Goal: Task Accomplishment & Management: Complete application form

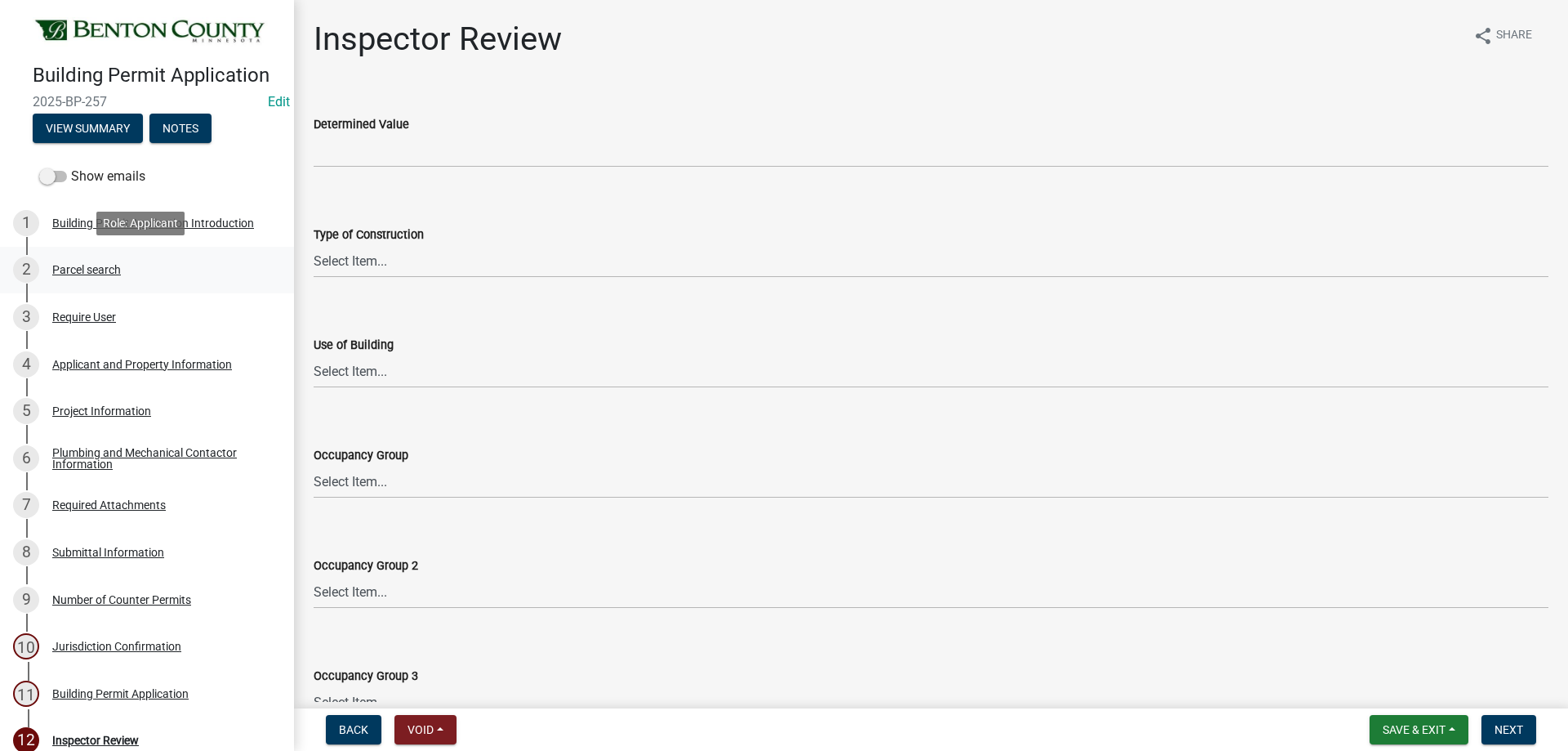
click at [85, 264] on div "Parcel search" at bounding box center [87, 269] width 69 height 11
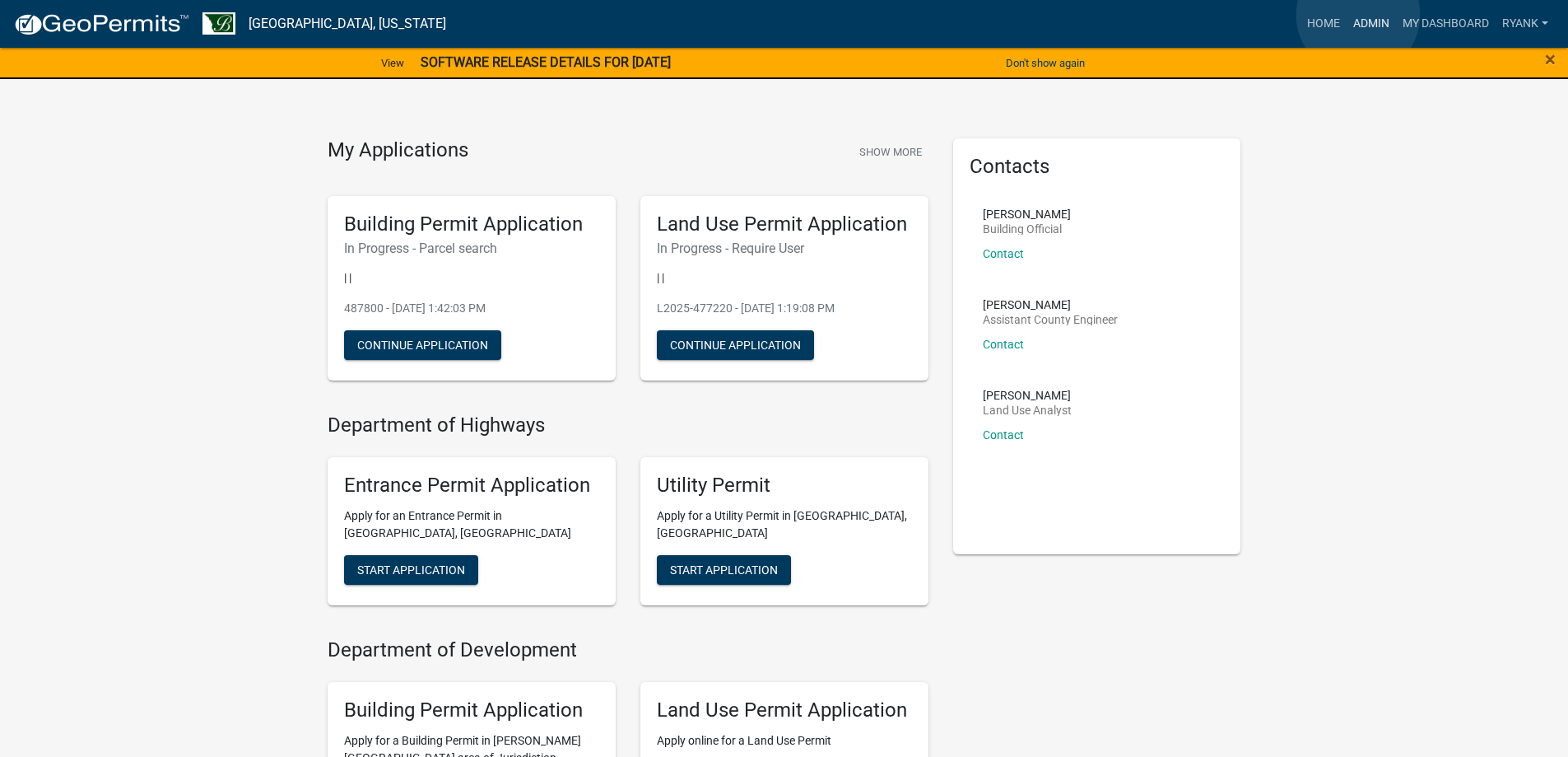
click at [1359, 16] on link "Admin" at bounding box center [1371, 24] width 49 height 31
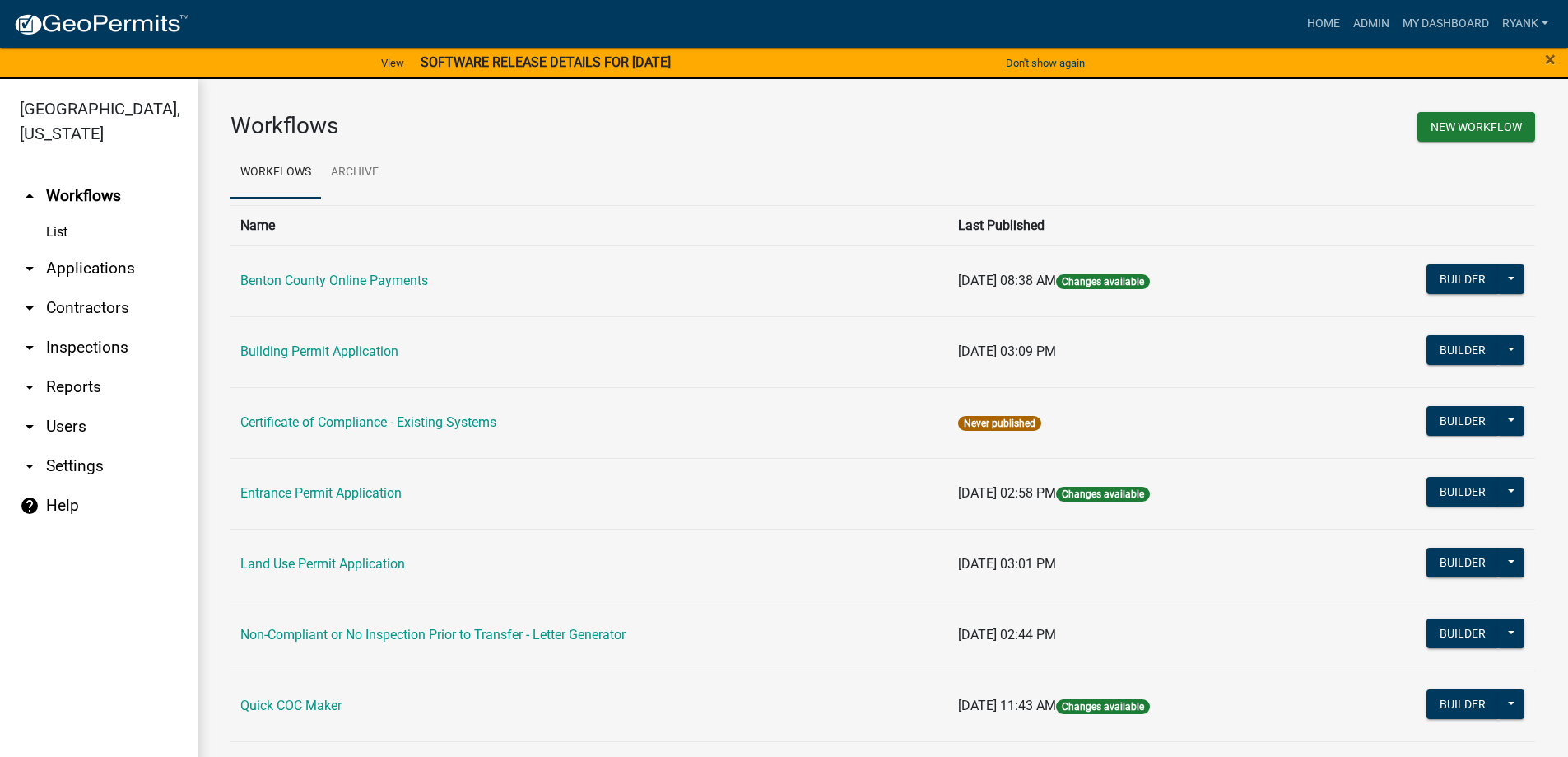
click at [82, 265] on link "arrow_drop_down Applications" at bounding box center [98, 269] width 198 height 40
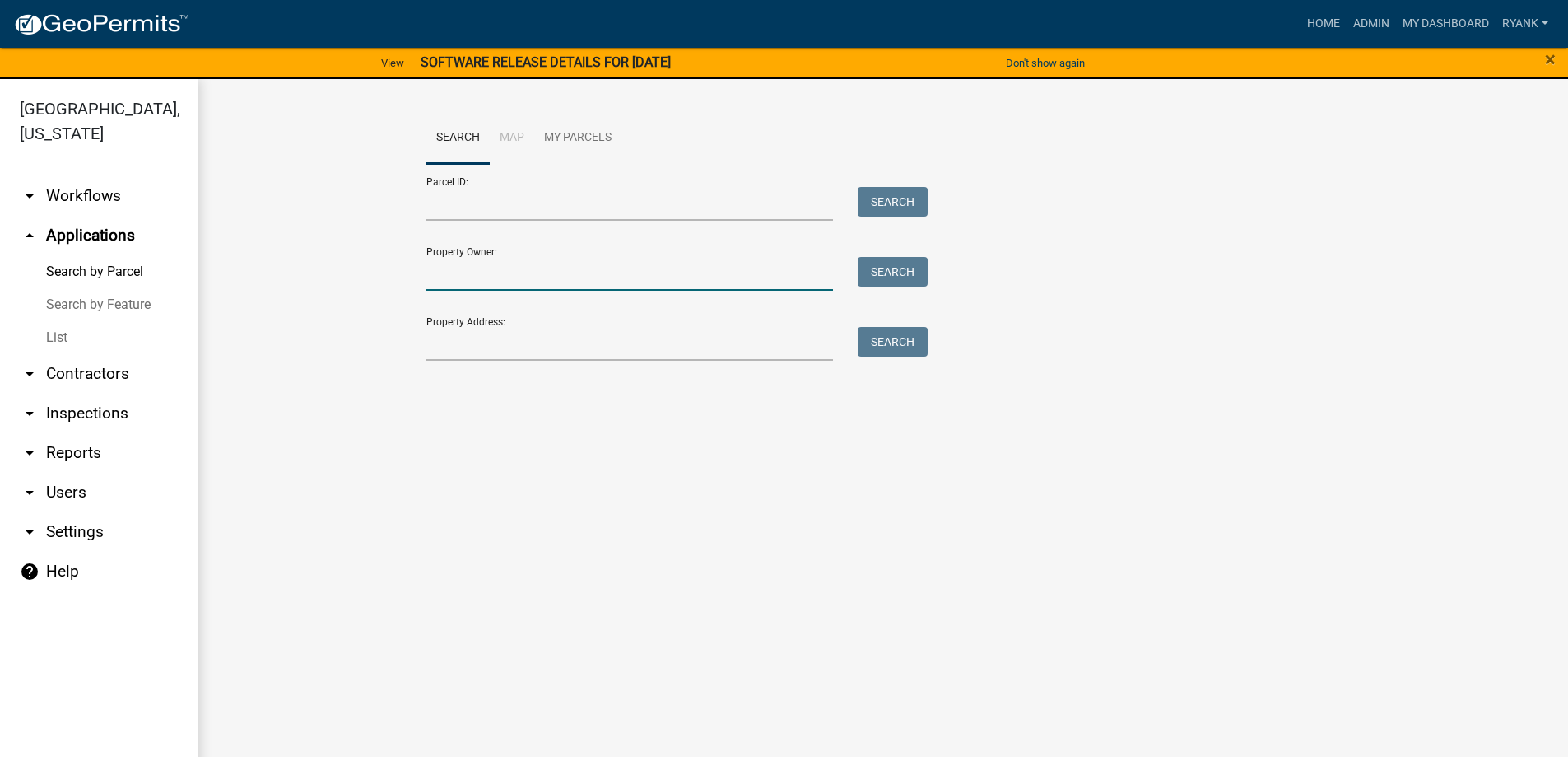
click at [479, 267] on input "Property Owner:" at bounding box center [631, 273] width 408 height 34
drag, startPoint x: 456, startPoint y: 273, endPoint x: 340, endPoint y: 270, distance: 116.0
click at [340, 270] on wm-workflow-application-search-view "Search Map My Parcels Parcel ID: Search Property Owner: [PERSON_NAME] Search Pr…" at bounding box center [883, 270] width 1305 height 316
drag, startPoint x: 471, startPoint y: 271, endPoint x: 459, endPoint y: 274, distance: 12.4
click at [460, 272] on input "[PERSON_NAME]" at bounding box center [631, 273] width 408 height 34
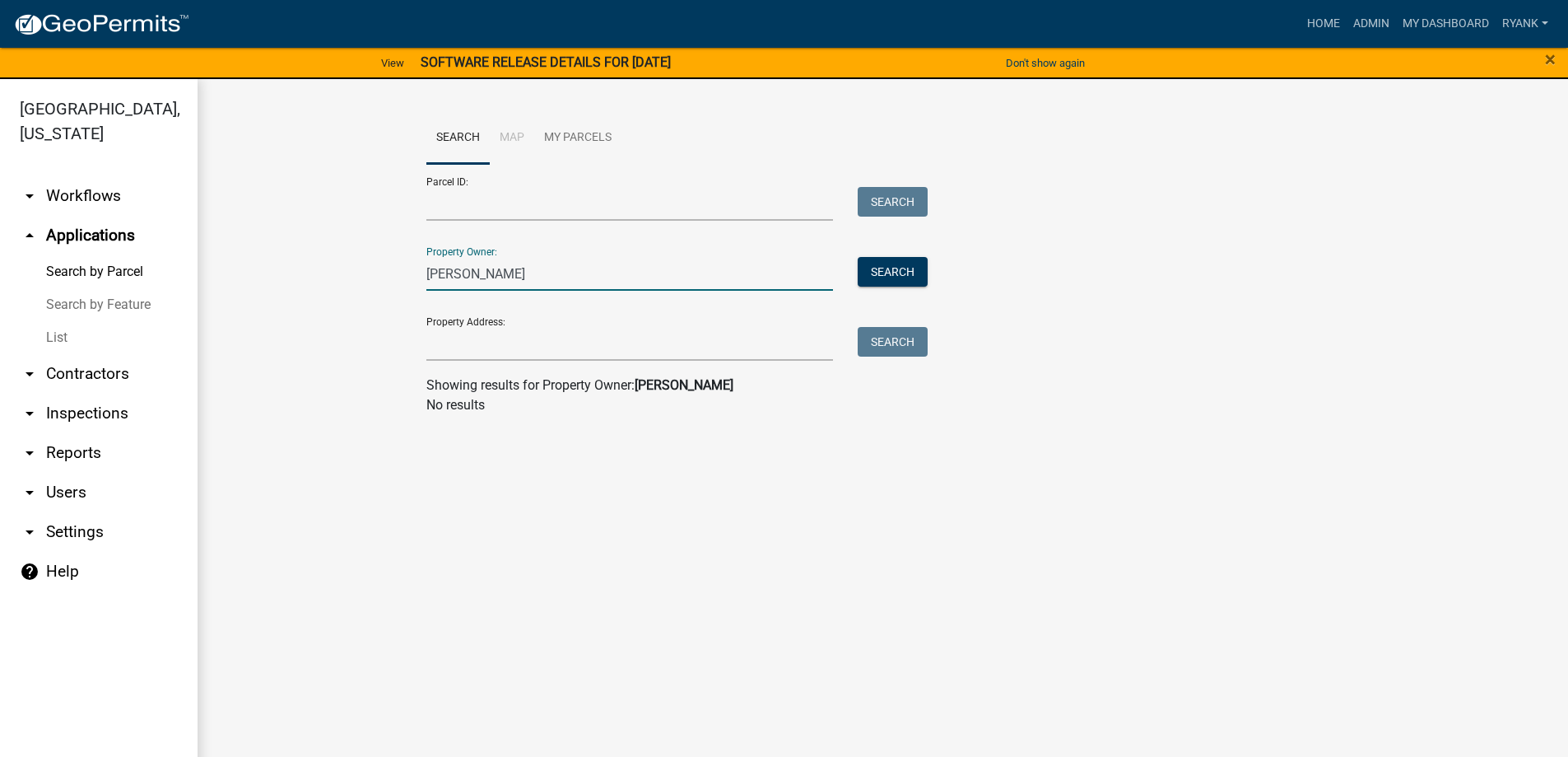
click at [454, 272] on input "[PERSON_NAME]" at bounding box center [631, 273] width 408 height 34
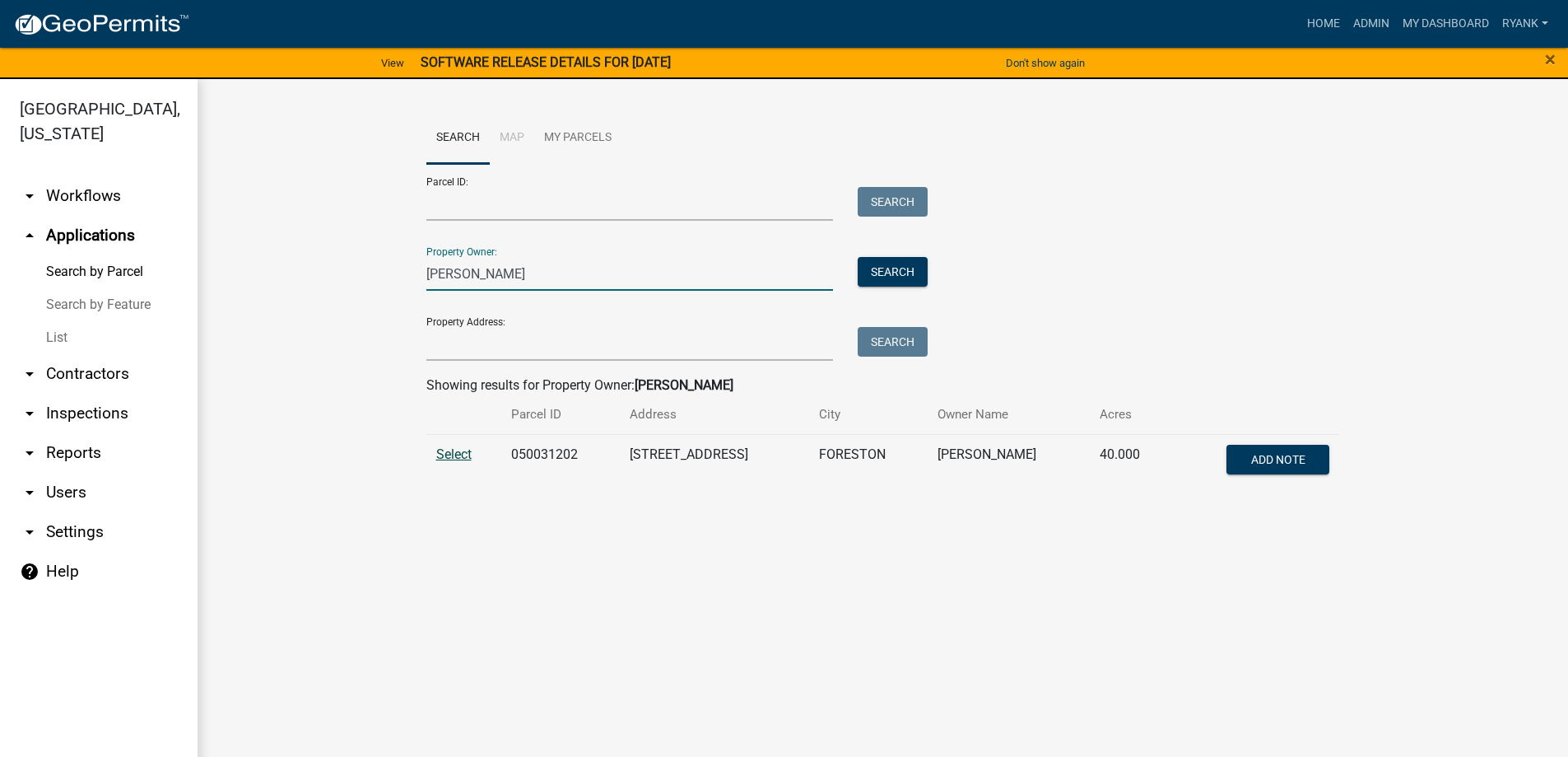
type input "[PERSON_NAME]"
click at [447, 451] on span "Select" at bounding box center [454, 454] width 35 height 16
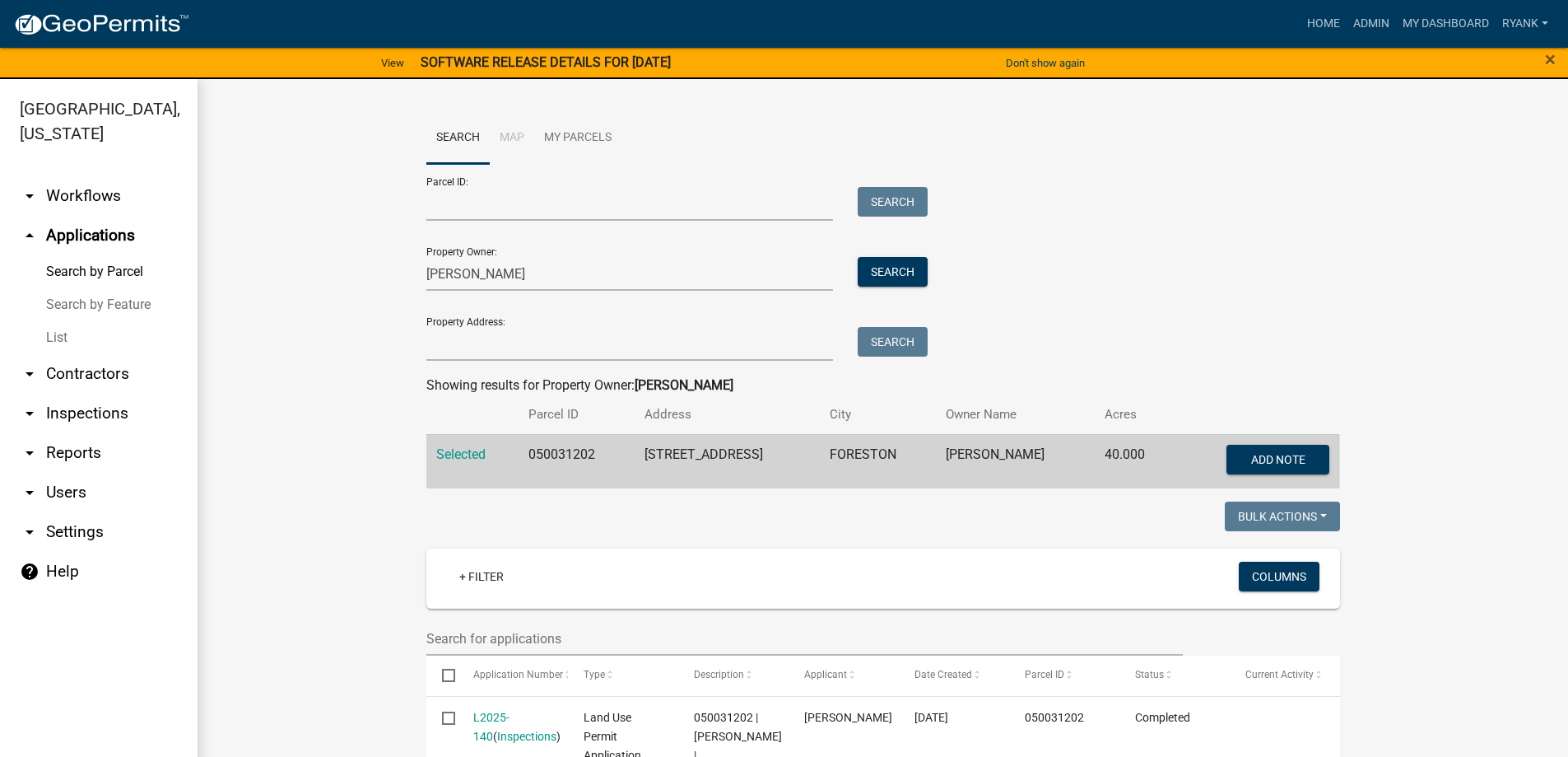
click at [330, 459] on wm-workflow-application-search-view "Search Map My Parcels Parcel ID: Search Property Owner: [PERSON_NAME] Search Pr…" at bounding box center [883, 527] width 1305 height 830
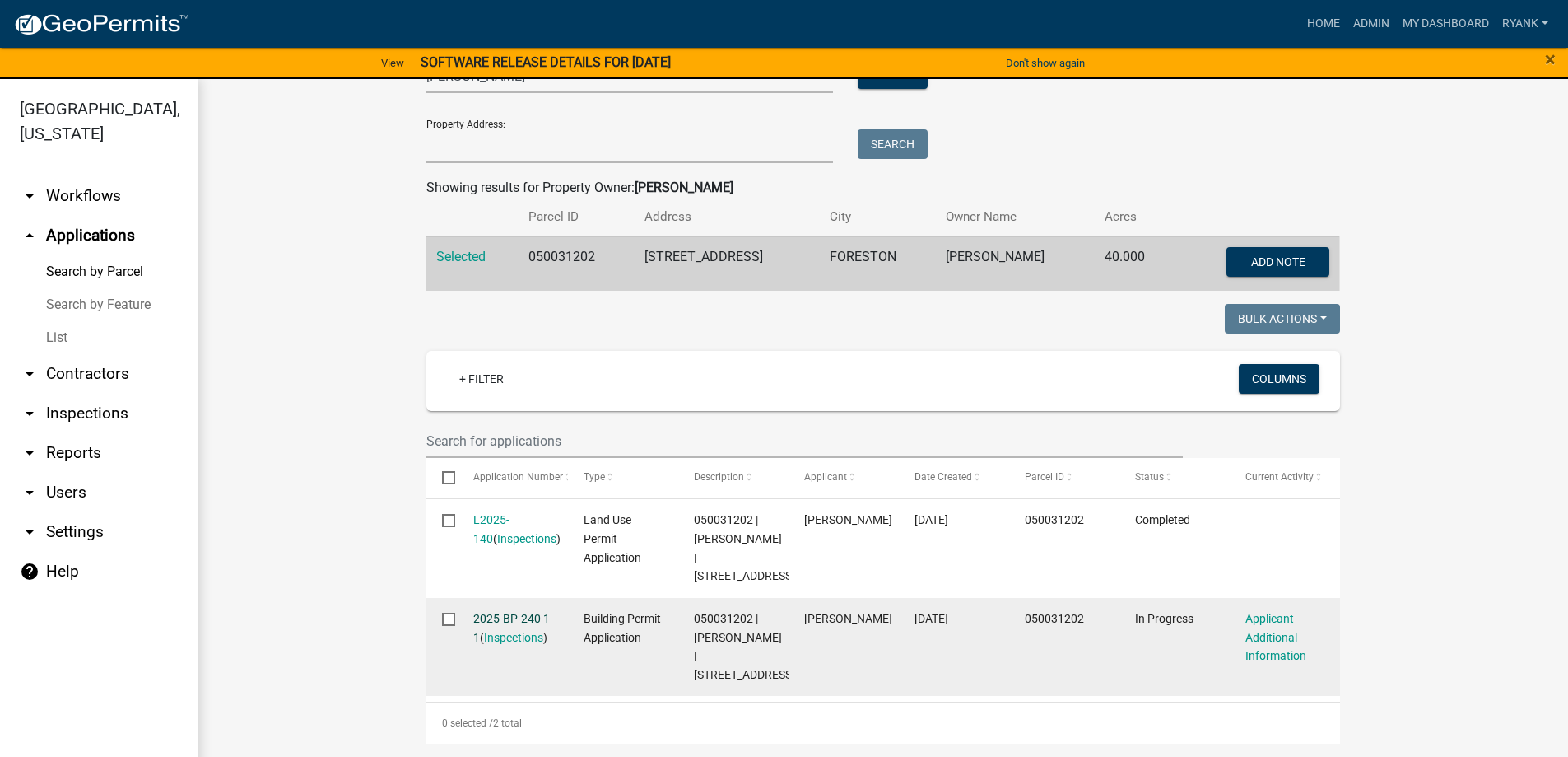
click at [497, 612] on link "2025-BP-240 1 1" at bounding box center [511, 627] width 77 height 32
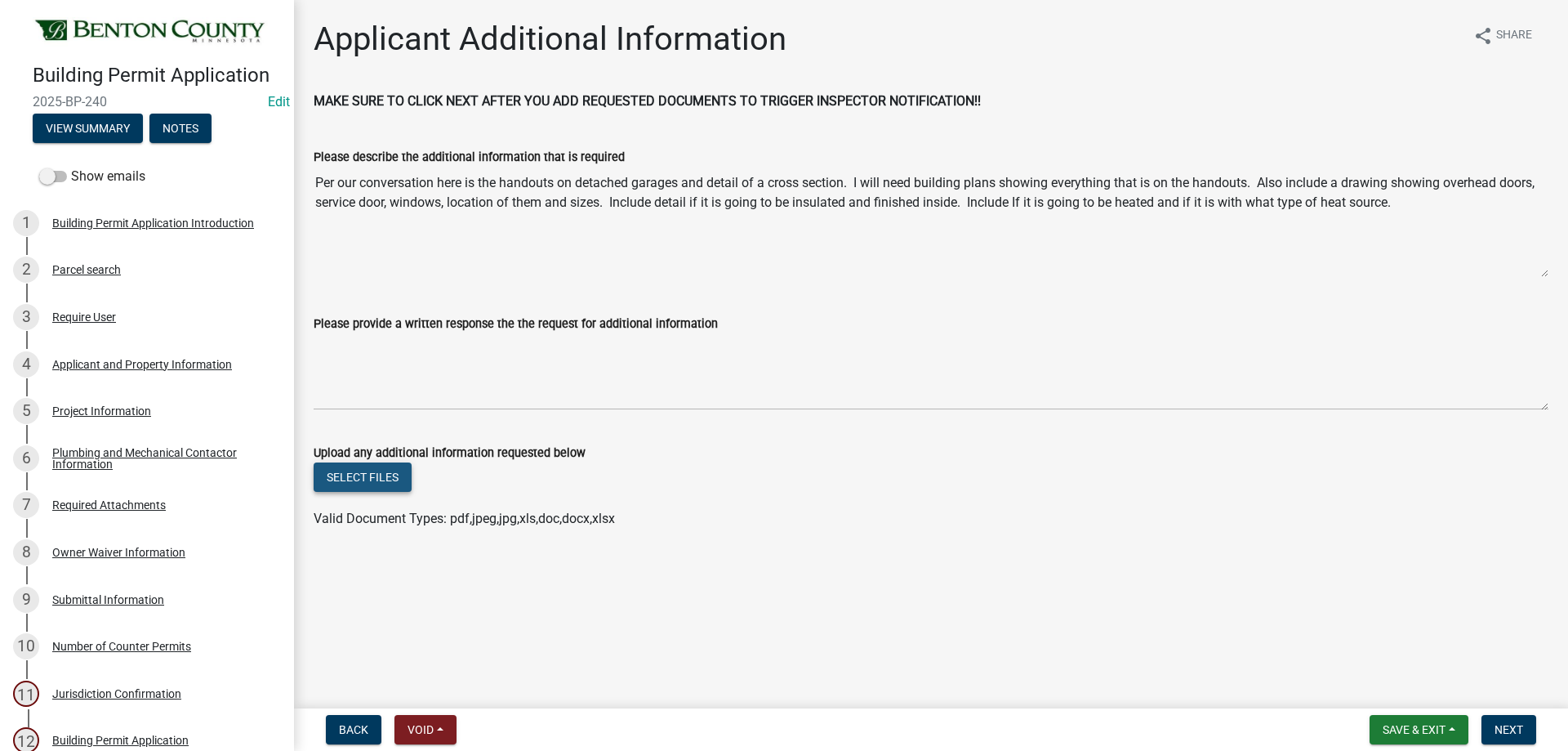
click at [368, 475] on button "Select files" at bounding box center [362, 477] width 98 height 29
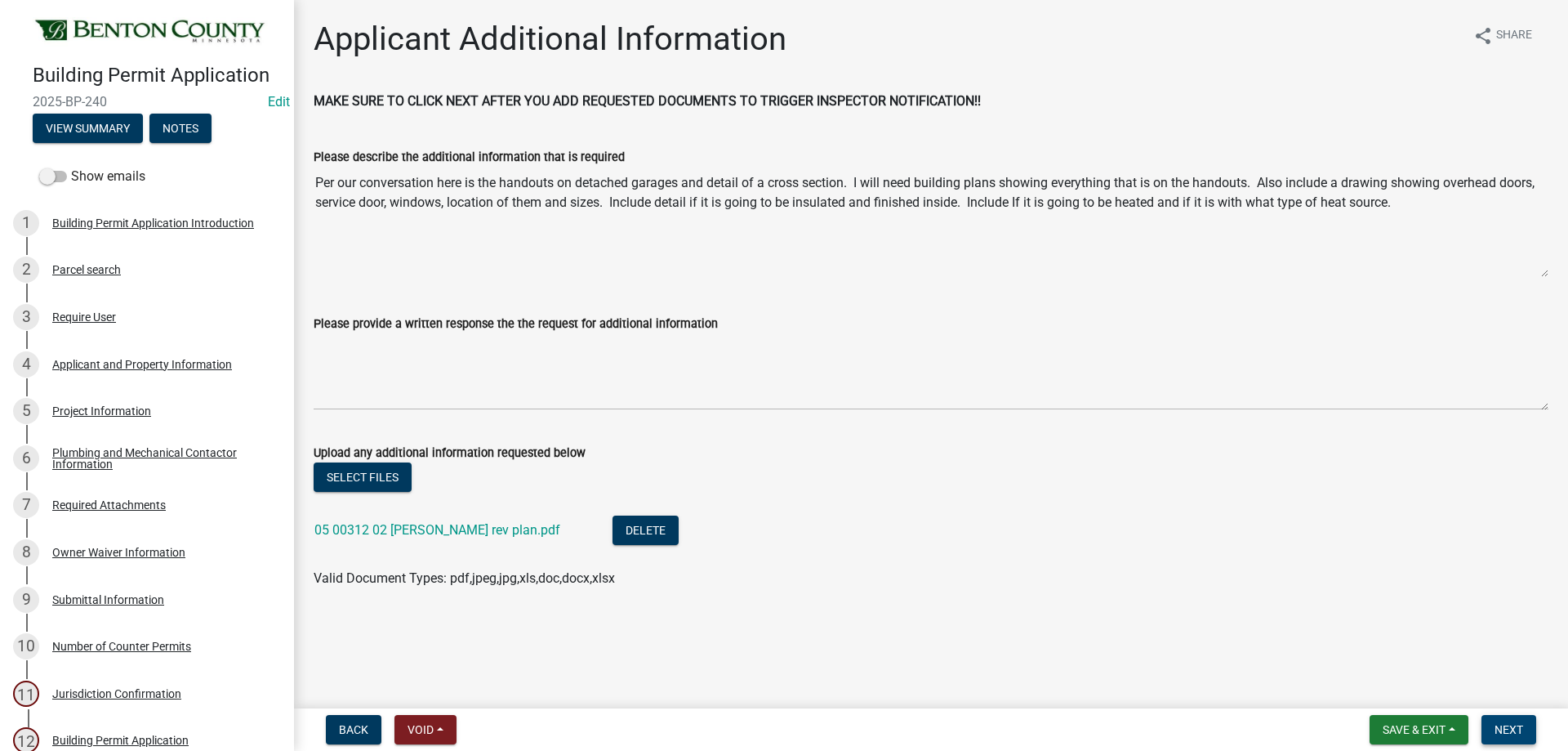
click at [1519, 730] on span "Next" at bounding box center [1508, 729] width 28 height 13
